Goal: Contribute content: Contribute content

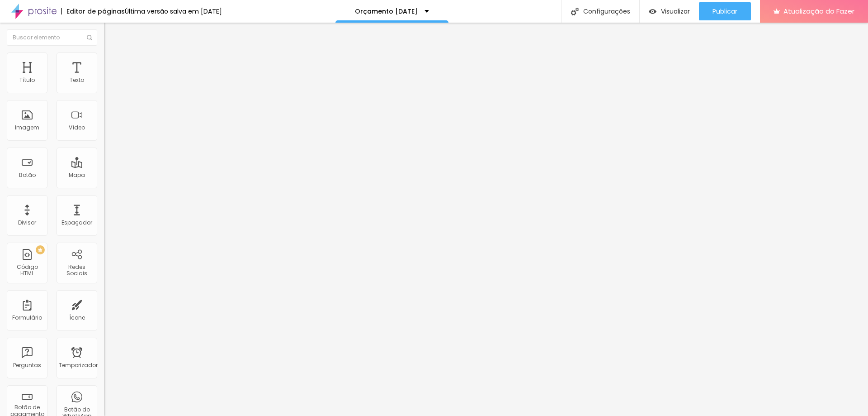
click at [109, 78] on font "Trocar imagem" at bounding box center [131, 74] width 44 height 8
click at [104, 58] on li "Estilo" at bounding box center [156, 56] width 104 height 9
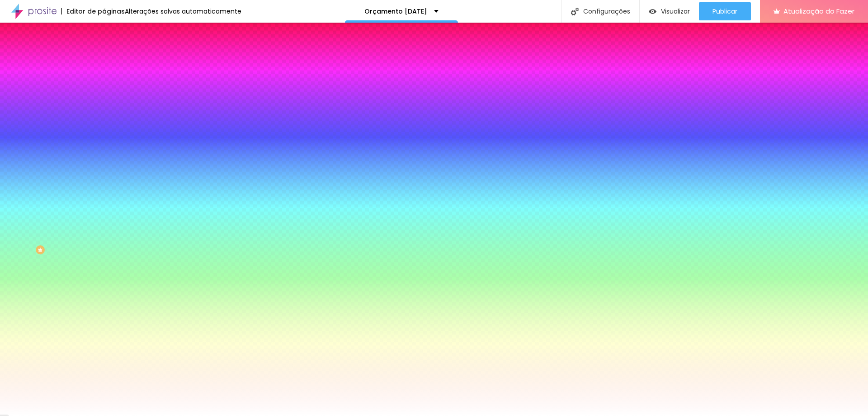
click at [104, 61] on img at bounding box center [108, 65] width 8 height 8
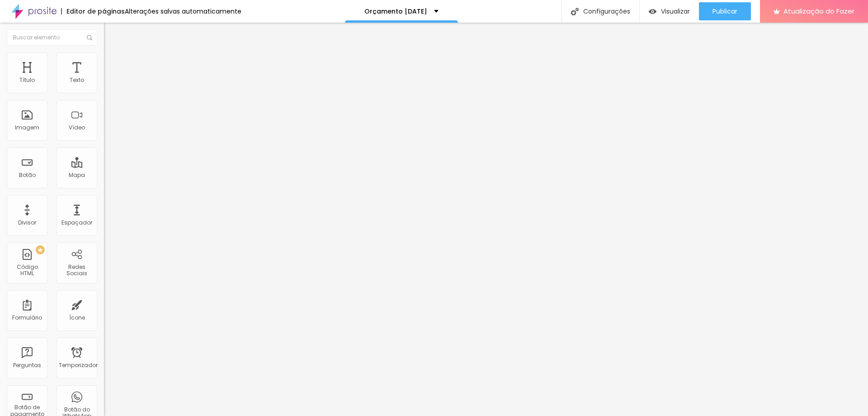
click at [112, 53] on font "Conteúdo" at bounding box center [126, 50] width 28 height 8
click at [104, 91] on input "text" at bounding box center [158, 86] width 109 height 9
type input "Simulação"
click at [104, 61] on li "Avançado" at bounding box center [156, 65] width 104 height 9
click at [104, 52] on li "Conteúdo" at bounding box center [156, 47] width 104 height 9
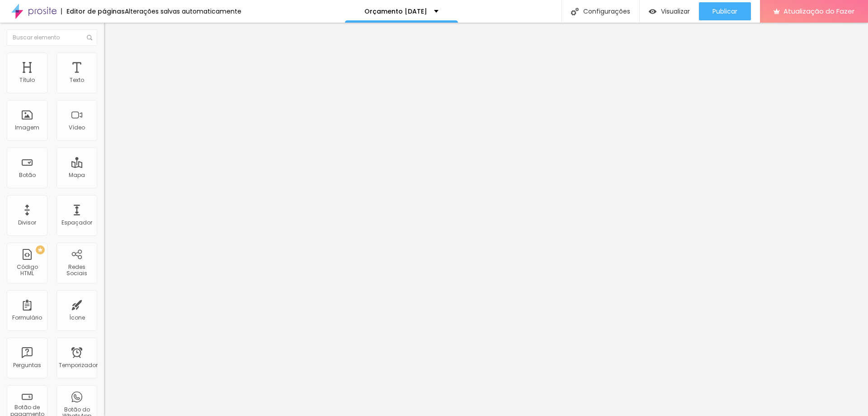
click at [104, 28] on button "Editar nulo" at bounding box center [156, 33] width 104 height 21
click at [104, 78] on span "Adicionar imagem" at bounding box center [133, 74] width 58 height 8
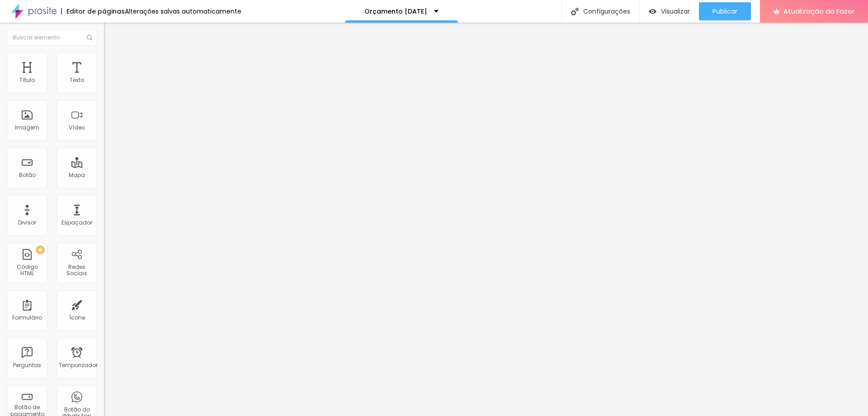
click at [111, 29] on img "button" at bounding box center [114, 32] width 7 height 7
click at [104, 57] on img at bounding box center [108, 56] width 8 height 8
type input "8"
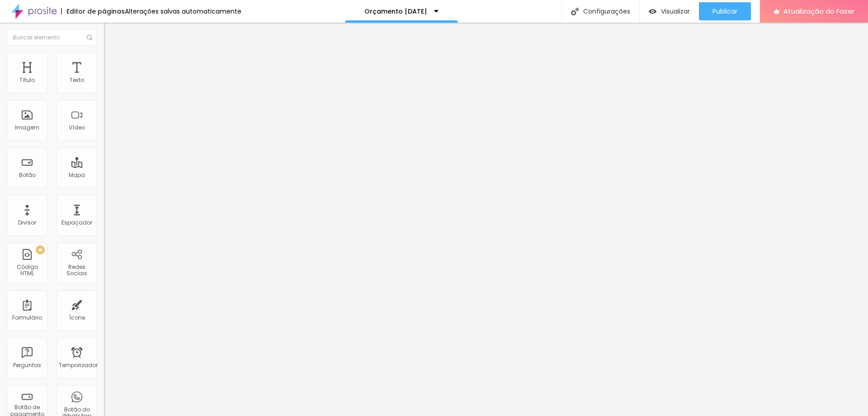
type input "8"
type input "9"
type input "10"
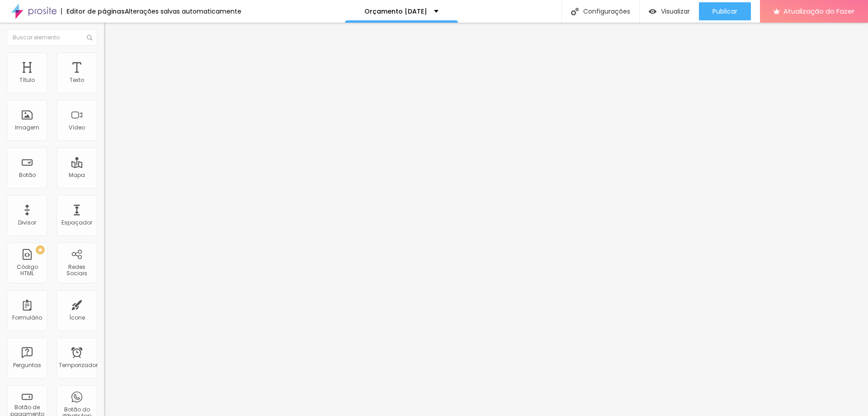
type input "11"
type input "12"
type input "13"
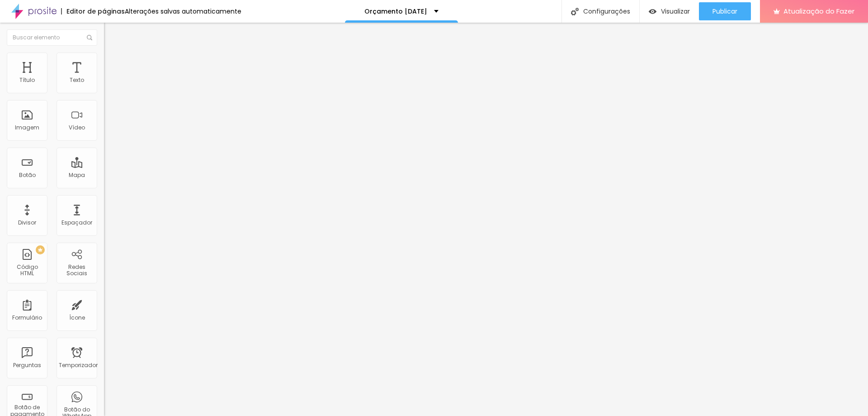
type input "13"
type input "14"
type input "15"
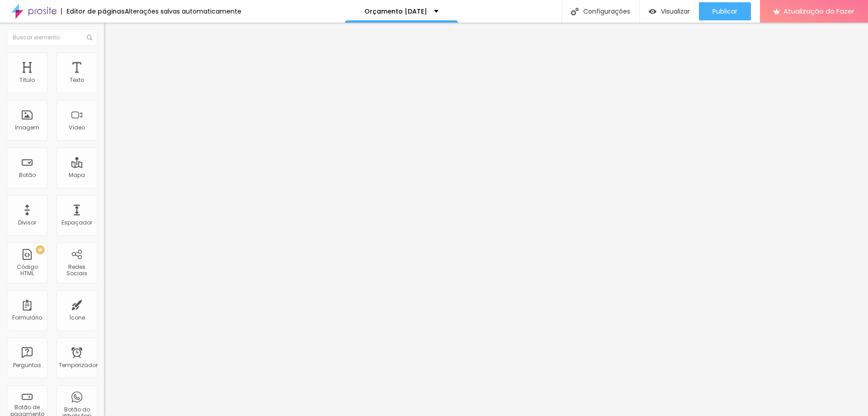
type input "16"
type input "17"
drag, startPoint x: 26, startPoint y: 90, endPoint x: 31, endPoint y: 88, distance: 5.5
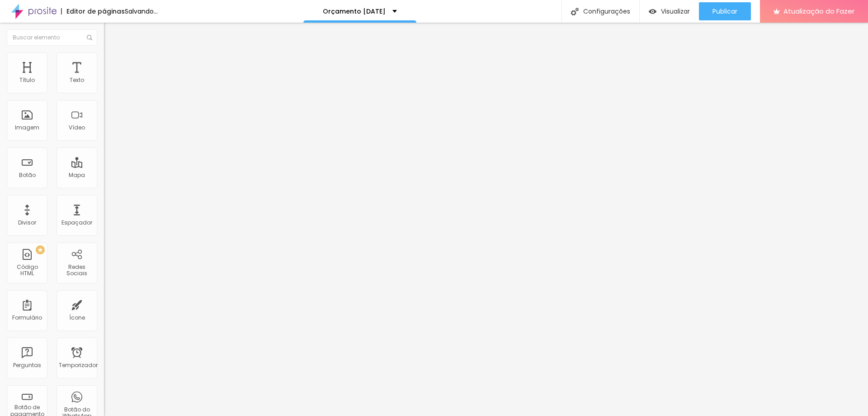
type input "17"
click at [104, 166] on input "range" at bounding box center [133, 169] width 58 height 7
click at [104, 52] on li "Estilo" at bounding box center [156, 47] width 104 height 9
click at [108, 84] on icon "button" at bounding box center [109, 83] width 2 height 2
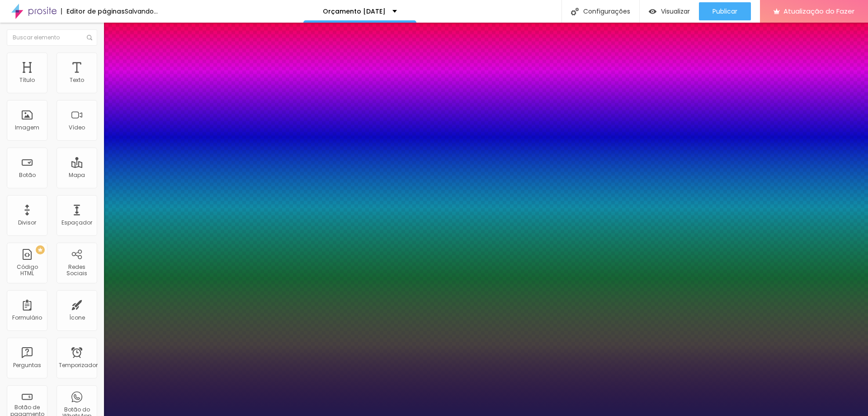
type input "14"
type input "1"
type input "15"
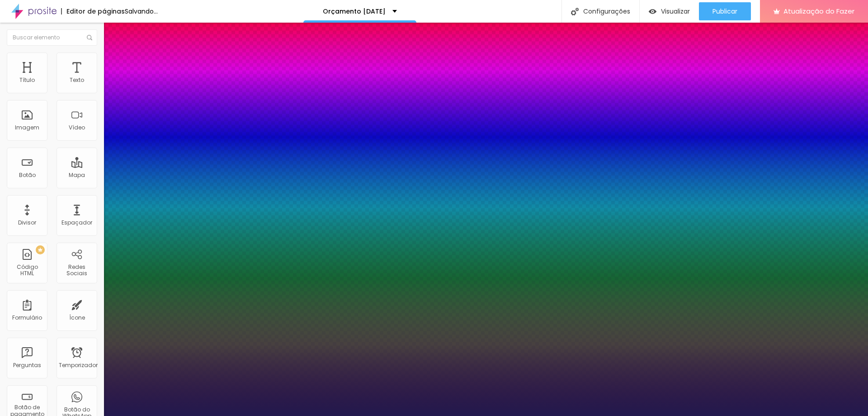
type input "1"
type input "16"
type input "1"
type input "17"
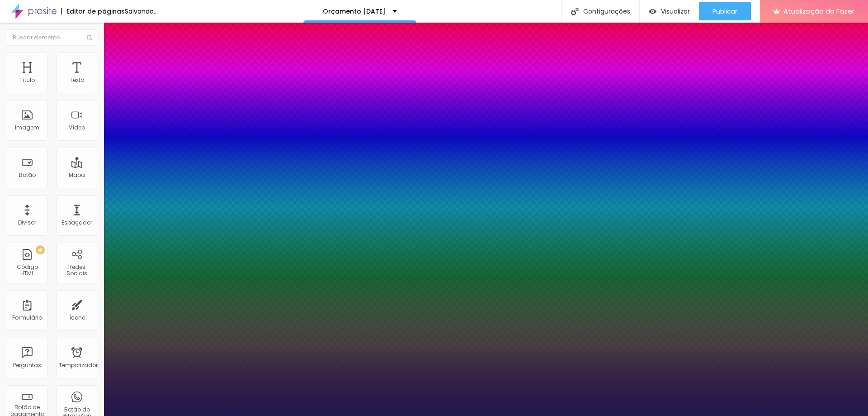
type input "17"
type input "1"
type input "18"
type input "1"
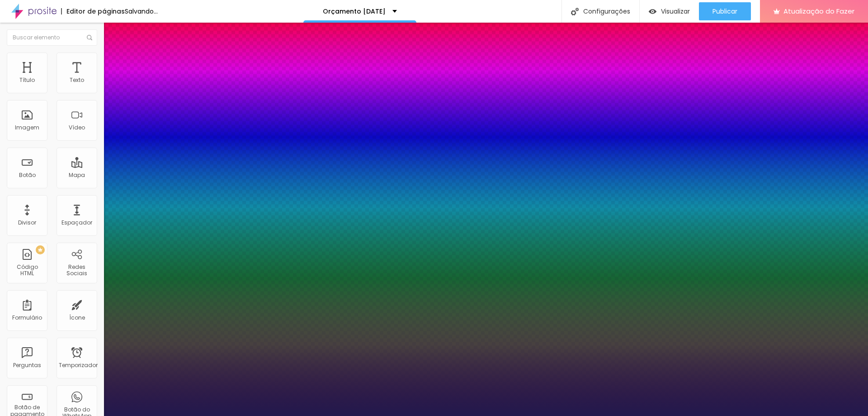
type input "19"
type input "1"
type input "20"
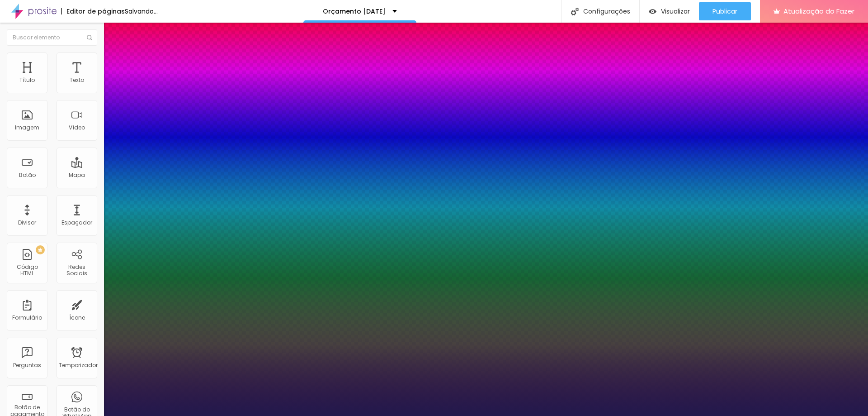
type input "1"
type input "21"
type input "1"
type input "22"
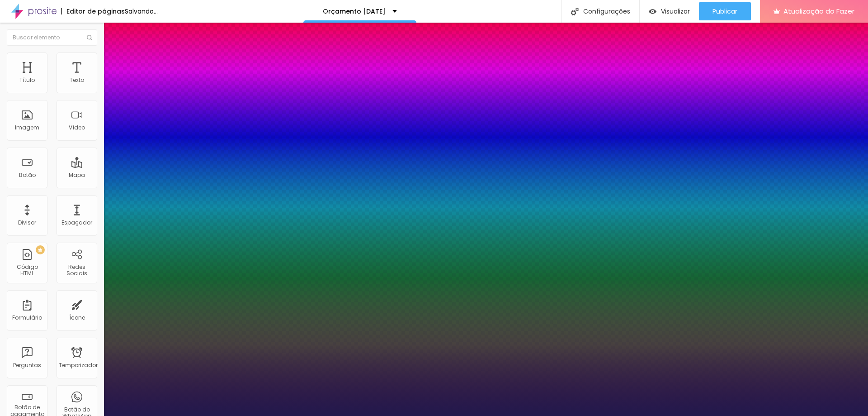
type input "22"
type input "1"
type input "23"
type input "1"
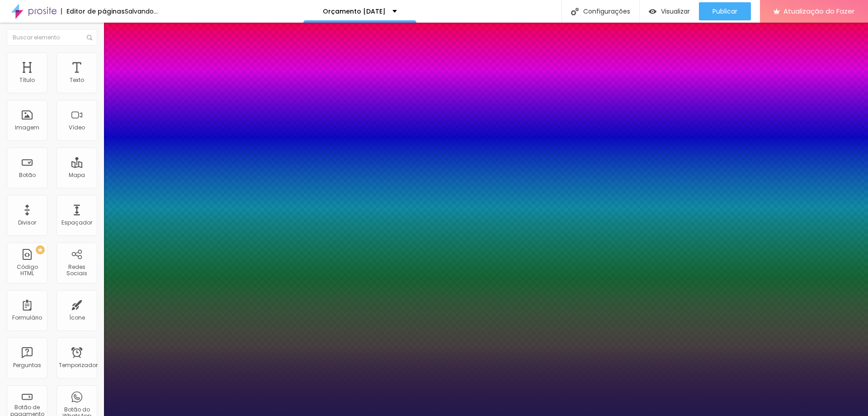
drag, startPoint x: 121, startPoint y: 156, endPoint x: 127, endPoint y: 153, distance: 6.7
type input "22"
type input "1"
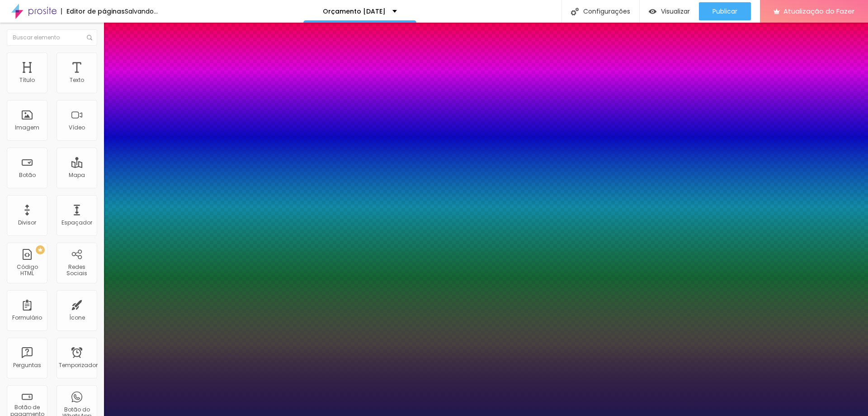
type input "21"
type input "1"
type input "20"
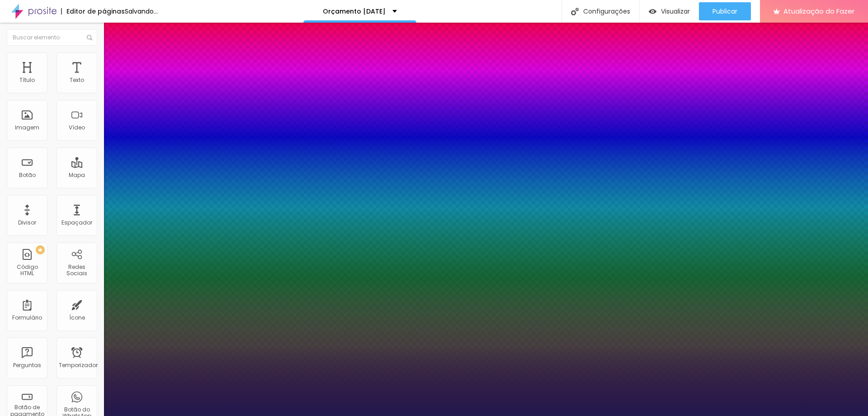
type input "1"
type input "20"
type input "1"
click at [643, 415] on div at bounding box center [434, 416] width 868 height 0
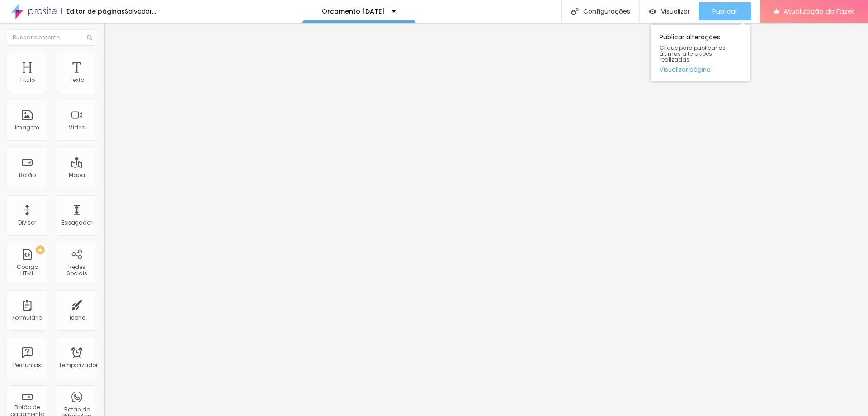
click at [718, 14] on font "Publicar" at bounding box center [725, 11] width 25 height 9
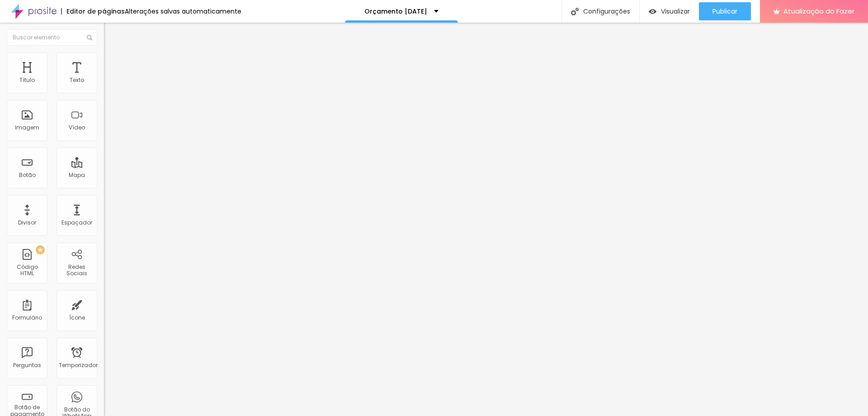
click at [104, 59] on li "Estilo" at bounding box center [156, 56] width 104 height 9
type input "95"
type input "90"
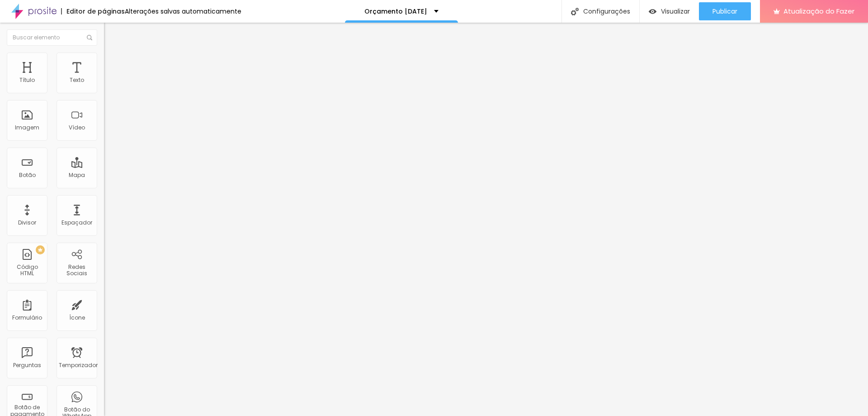
type input "85"
type input "80"
type input "75"
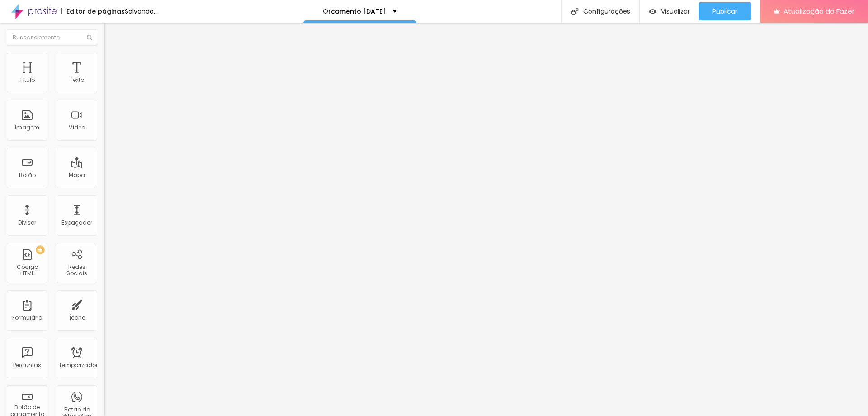
drag, startPoint x: 91, startPoint y: 96, endPoint x: 72, endPoint y: 94, distance: 19.6
type input "75"
click at [104, 93] on input "range" at bounding box center [133, 88] width 58 height 7
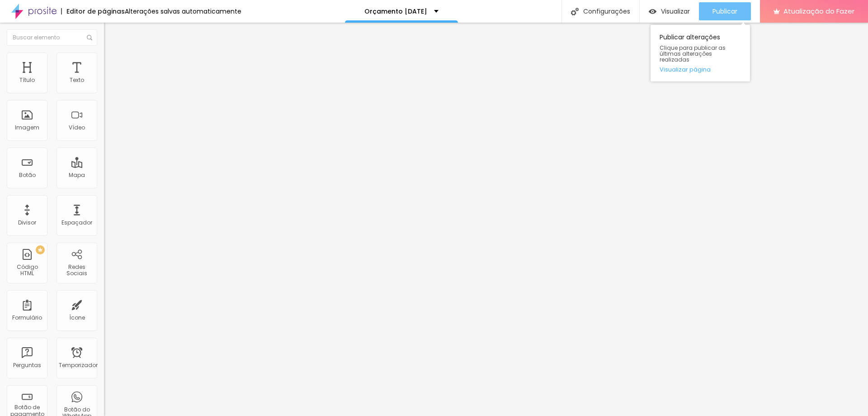
click at [724, 9] on font "Publicar" at bounding box center [725, 11] width 25 height 9
click at [733, 5] on div "Publicar" at bounding box center [725, 11] width 25 height 18
click at [740, 10] on button "Publicar" at bounding box center [725, 11] width 52 height 18
click at [104, 26] on button "Editar nulo" at bounding box center [156, 33] width 104 height 21
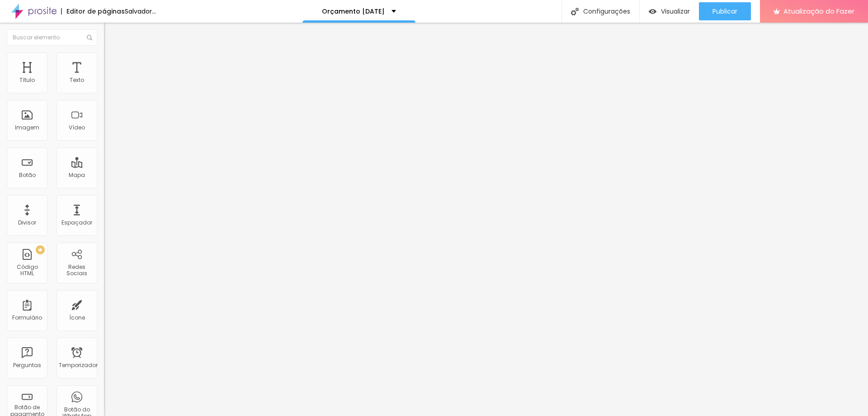
click at [104, 87] on button "button" at bounding box center [110, 81] width 13 height 9
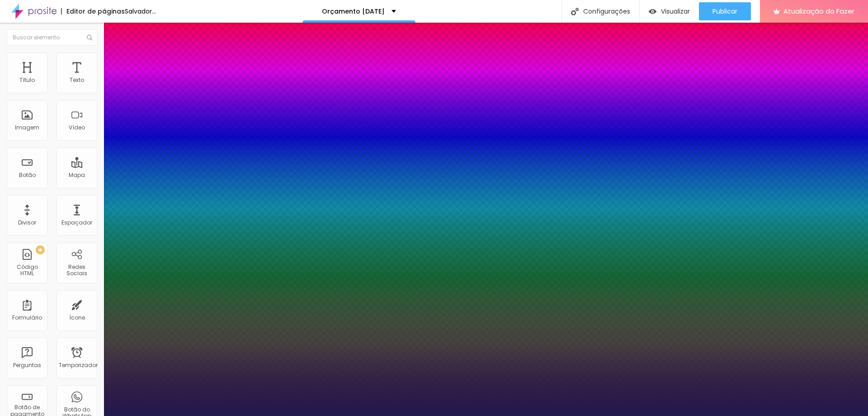
type input "1"
type input "15"
type input "1"
type input "14"
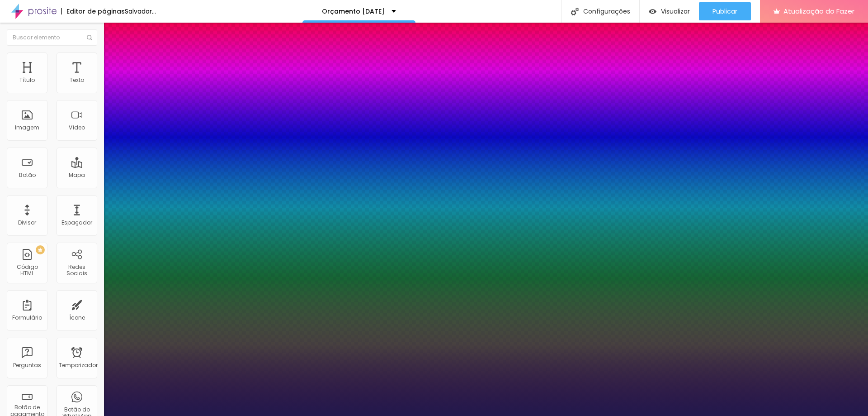
type input "14"
type input "1"
type input "13"
type input "1"
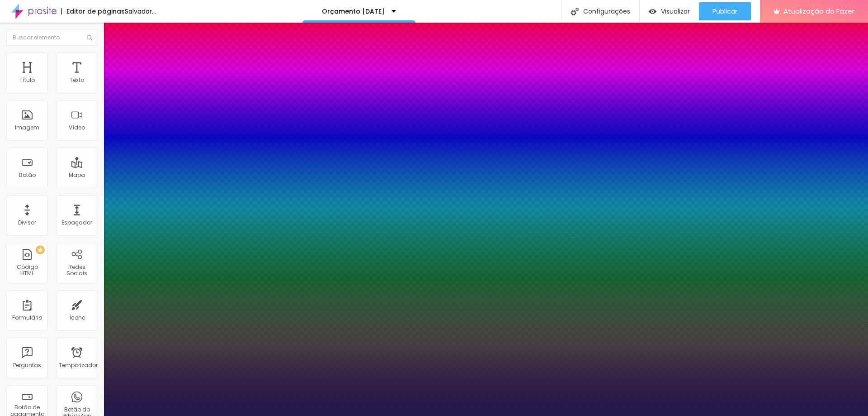
type input "12"
type input "1"
type input "12"
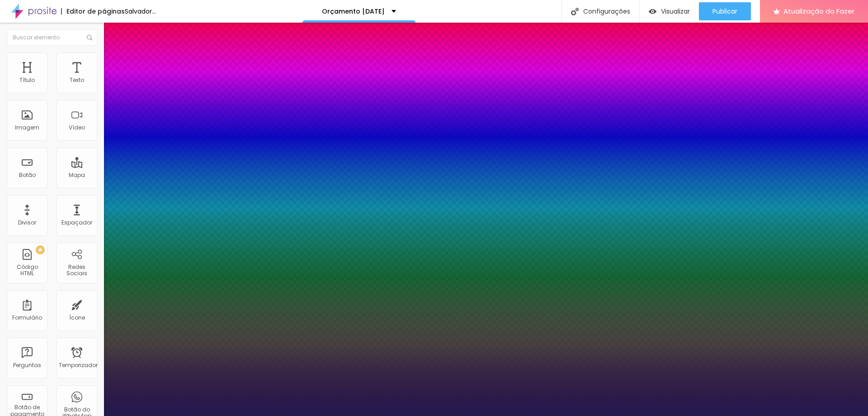
click at [289, 415] on div at bounding box center [434, 416] width 868 height 0
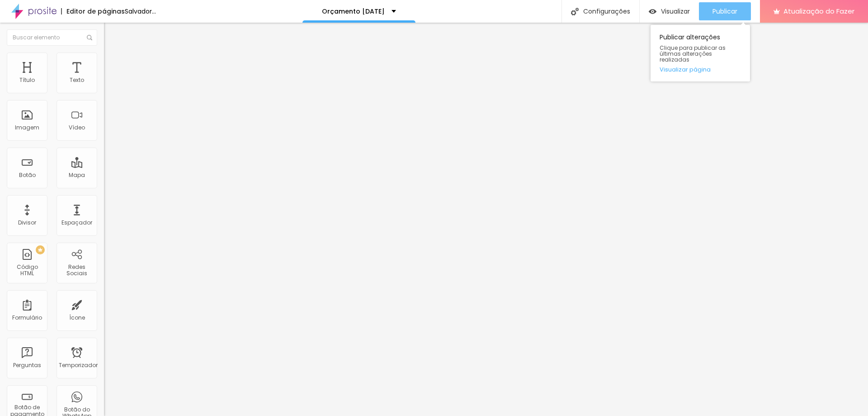
click at [732, 14] on font "Publicar" at bounding box center [725, 11] width 25 height 9
click at [723, 10] on font "Publicar" at bounding box center [725, 11] width 25 height 9
click at [732, 12] on font "Publicar" at bounding box center [725, 11] width 25 height 9
click at [104, 56] on img at bounding box center [108, 56] width 8 height 8
click at [739, 9] on button "Publicar" at bounding box center [725, 11] width 52 height 18
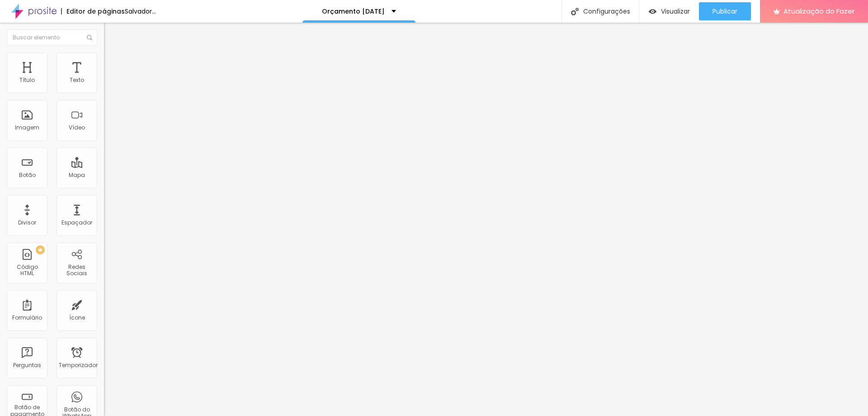
click at [104, 186] on input "[URL][DOMAIN_NAME]" at bounding box center [158, 181] width 109 height 9
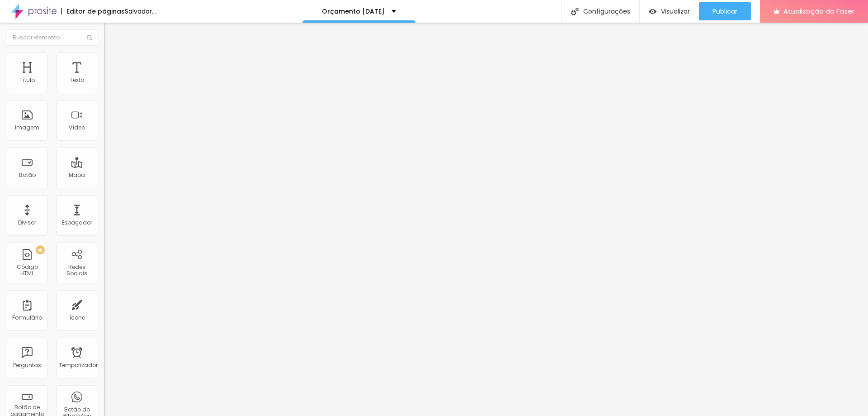
click at [104, 186] on input "[URL][DOMAIN_NAME]" at bounding box center [158, 181] width 109 height 9
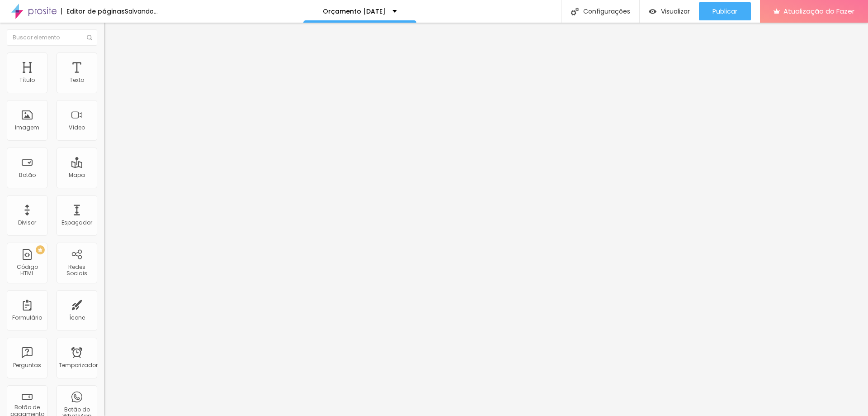
type input "."
click at [736, 9] on font "Publicar" at bounding box center [725, 11] width 25 height 9
click at [104, 61] on li "Avançado" at bounding box center [156, 56] width 104 height 9
type input "6"
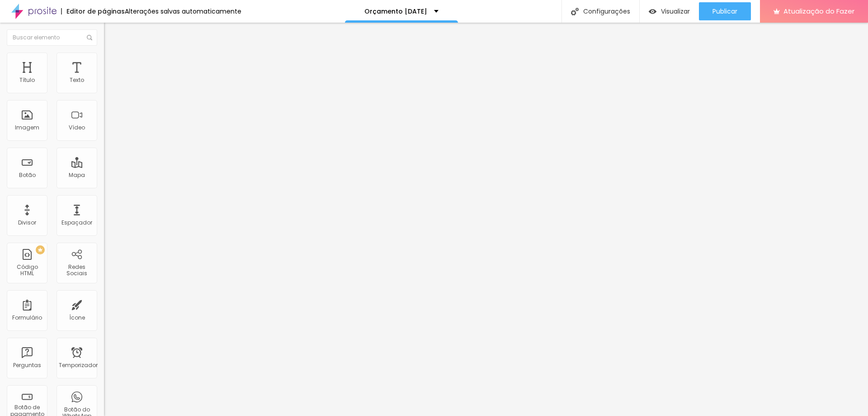
type input "0"
drag, startPoint x: 27, startPoint y: 89, endPoint x: 11, endPoint y: 89, distance: 16.3
type input "0"
click at [104, 166] on input "range" at bounding box center [133, 169] width 58 height 7
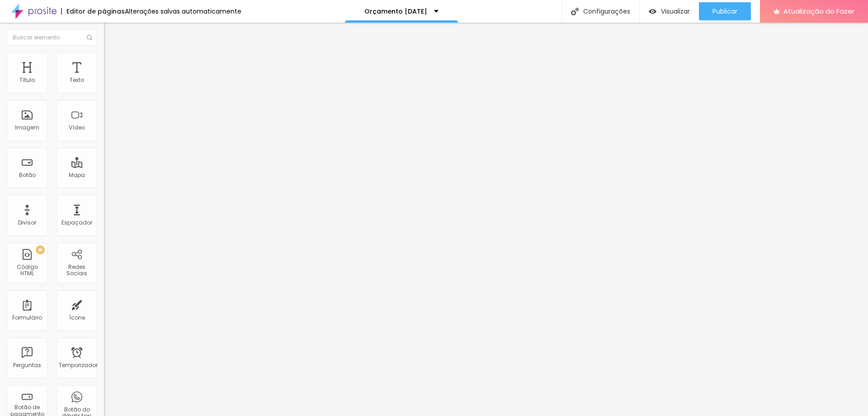
click at [104, 54] on img at bounding box center [108, 56] width 8 height 8
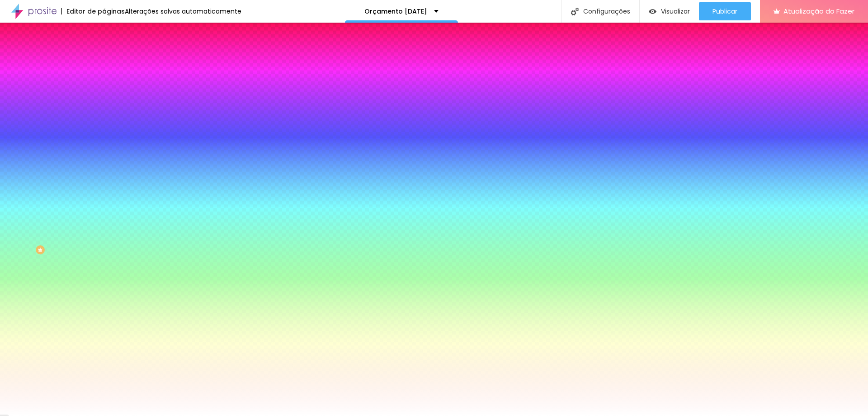
click at [104, 61] on li "Avançado" at bounding box center [156, 65] width 104 height 9
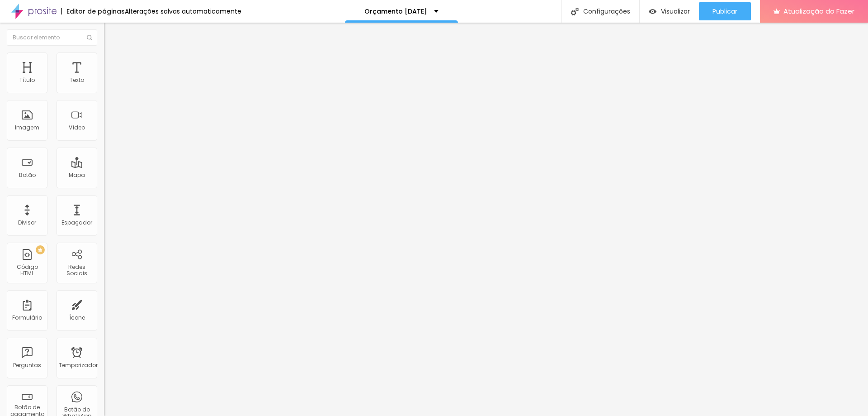
click at [104, 57] on li "Estilo" at bounding box center [156, 56] width 104 height 9
click at [737, 11] on font "Publicar" at bounding box center [725, 11] width 25 height 9
